Goal: Find specific page/section: Find specific page/section

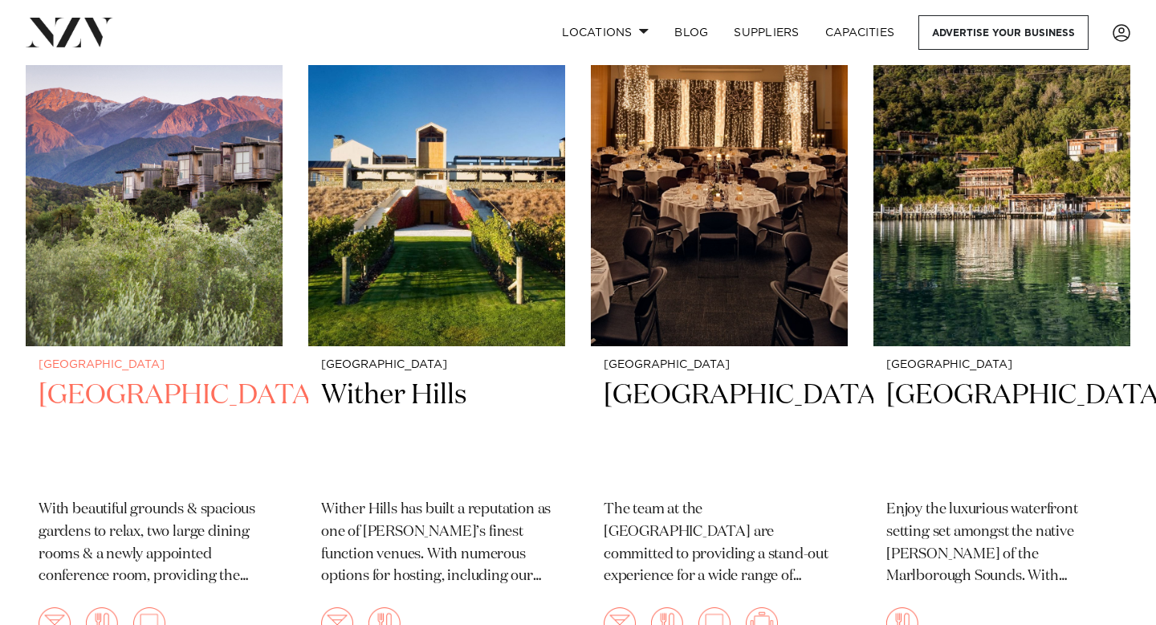
scroll to position [1374, 0]
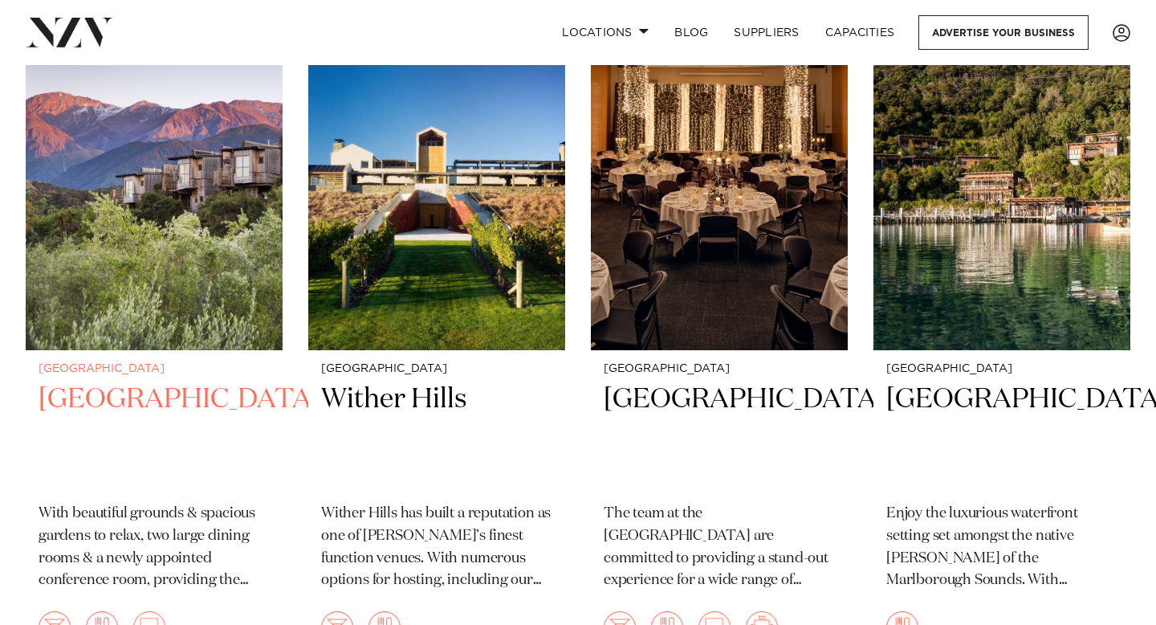
click at [135, 381] on h2 "[GEOGRAPHIC_DATA]" at bounding box center [154, 435] width 231 height 108
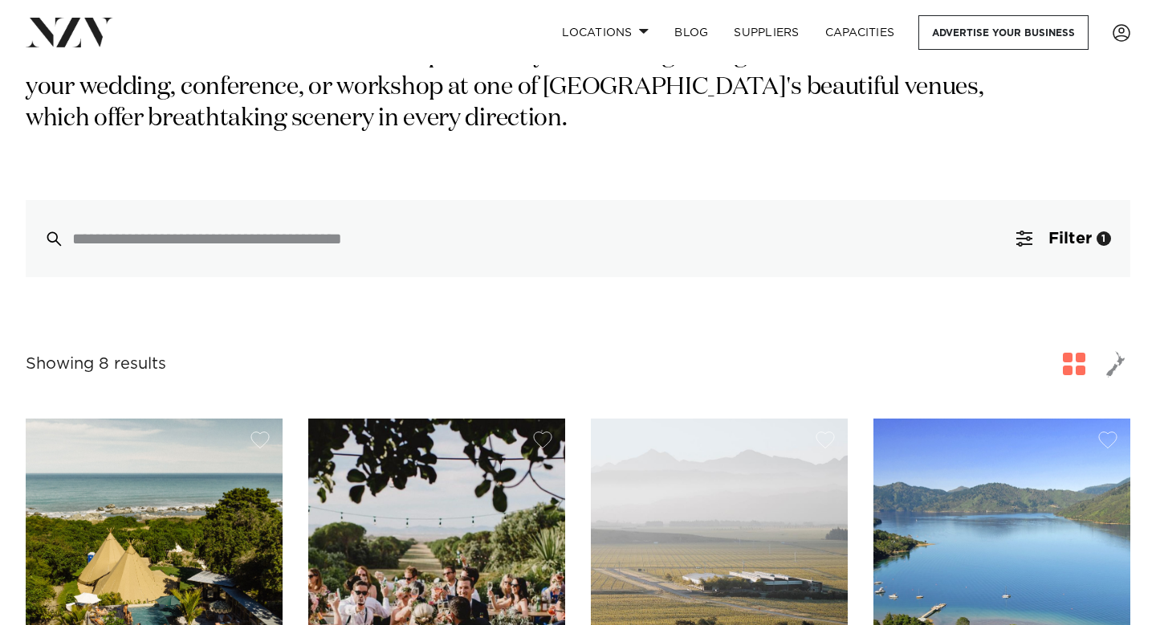
scroll to position [74, 0]
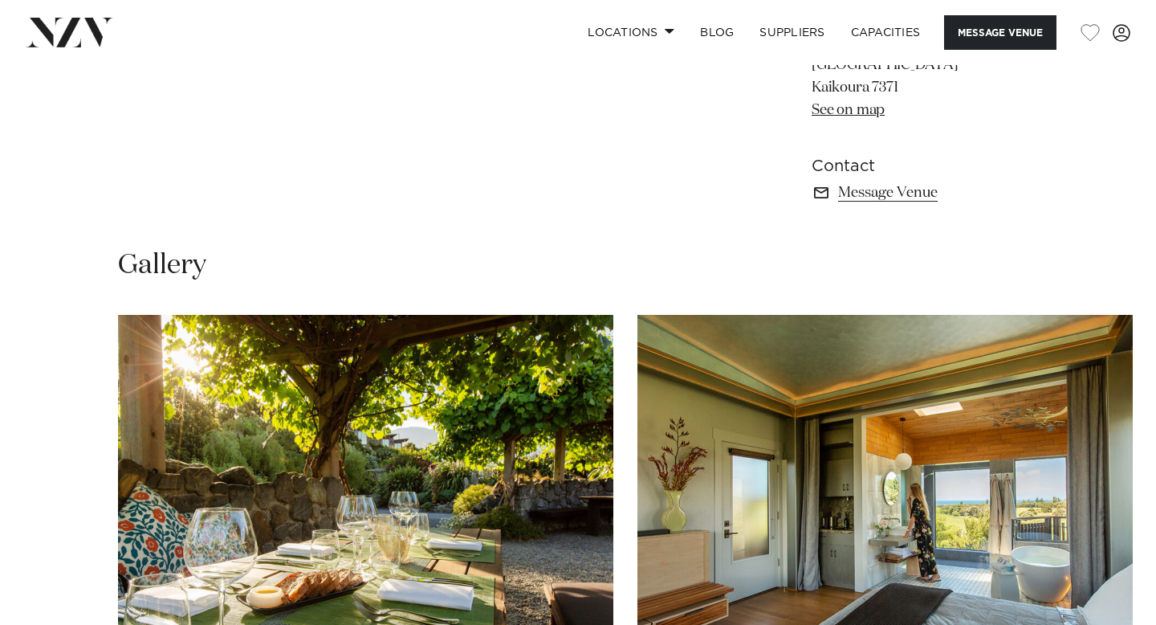
scroll to position [1109, 0]
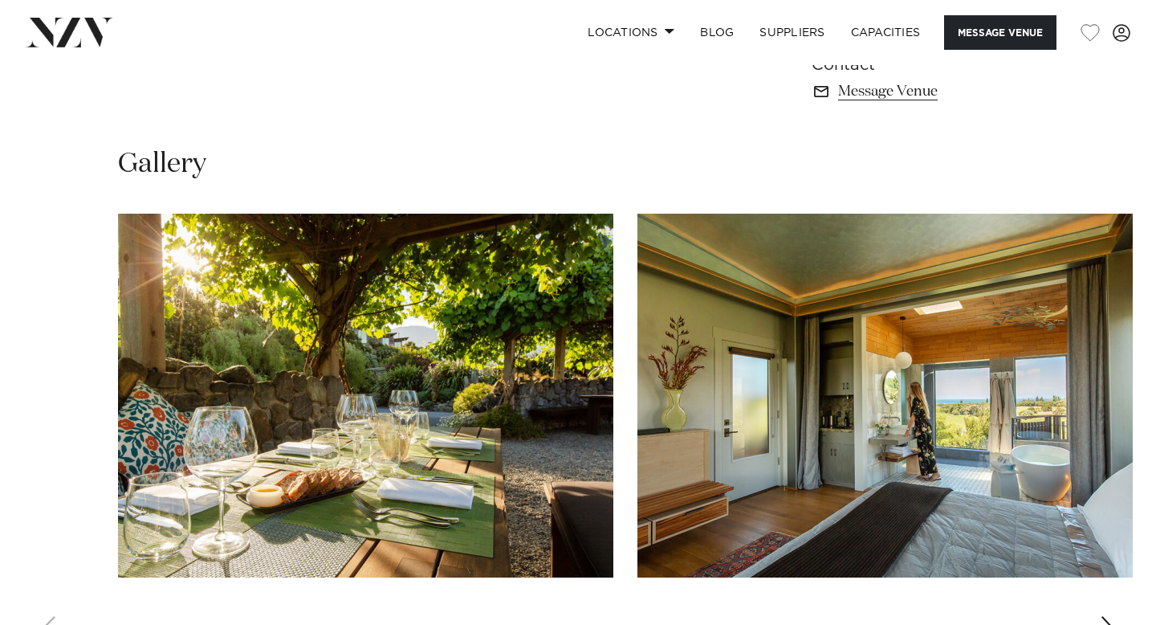
click at [1102, 616] on div "Next slide" at bounding box center [1108, 629] width 16 height 26
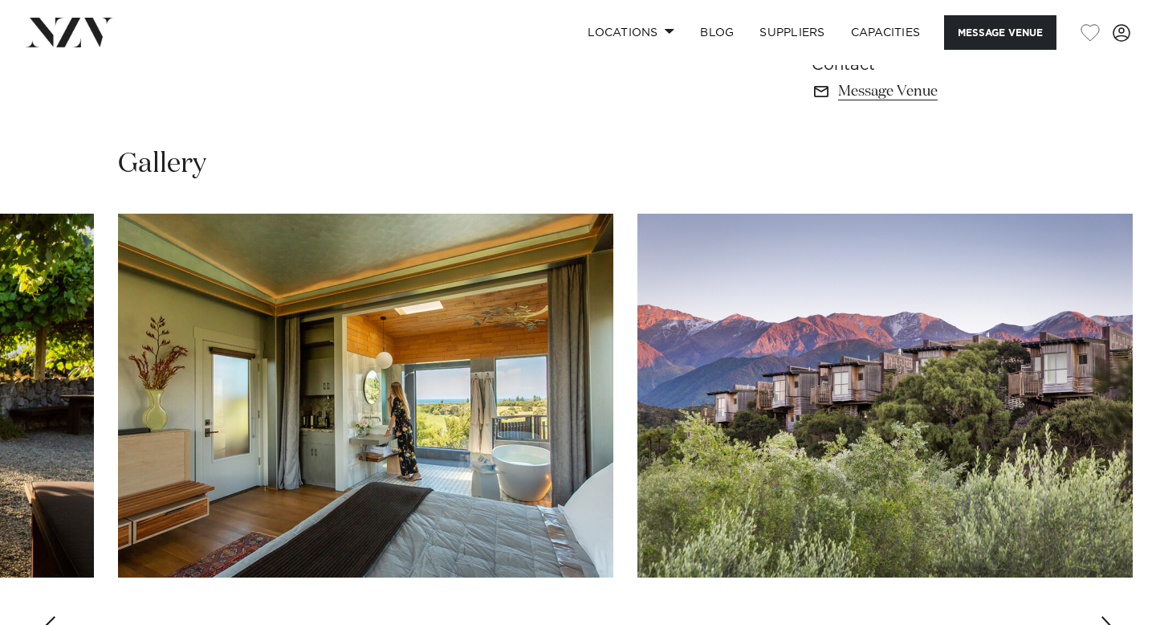
click at [1102, 616] on div "Next slide" at bounding box center [1108, 629] width 16 height 26
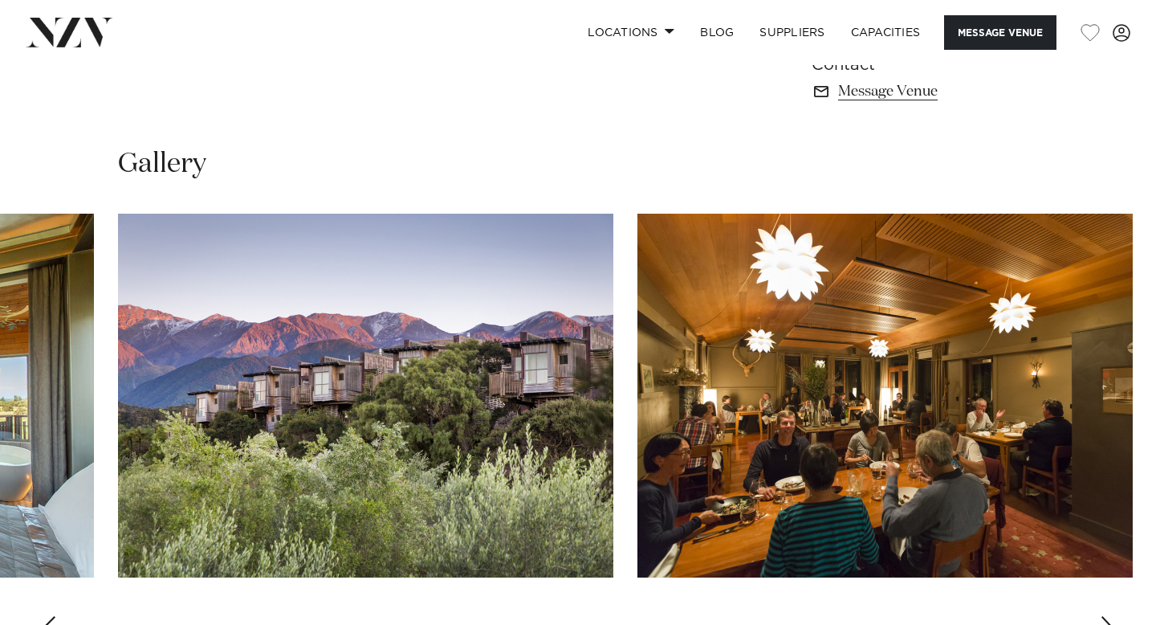
click at [1102, 616] on div "Next slide" at bounding box center [1108, 629] width 16 height 26
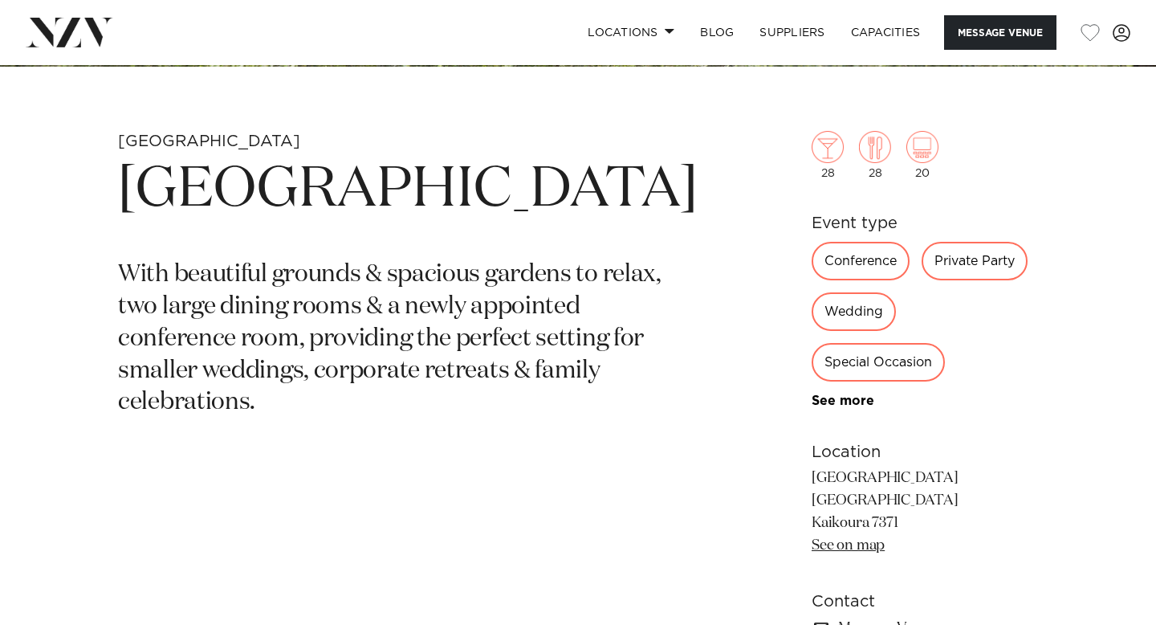
scroll to position [0, 0]
